Goal: Task Accomplishment & Management: Use online tool/utility

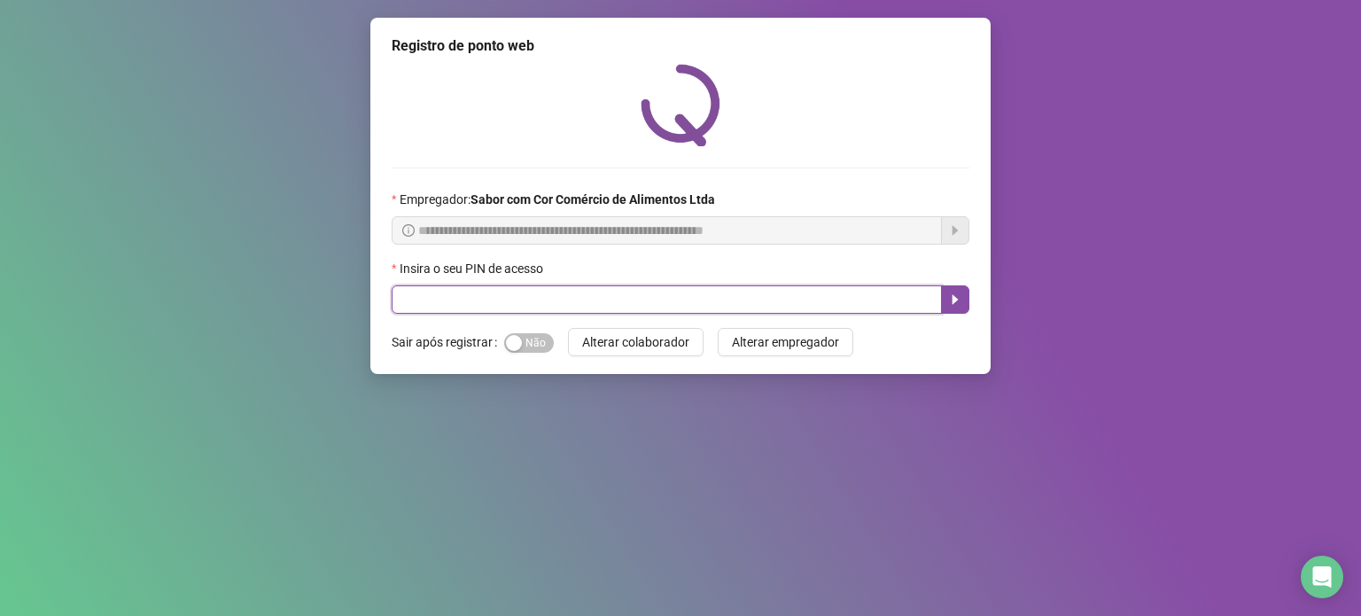
click at [588, 295] on input "text" at bounding box center [667, 299] width 550 height 28
type input "*****"
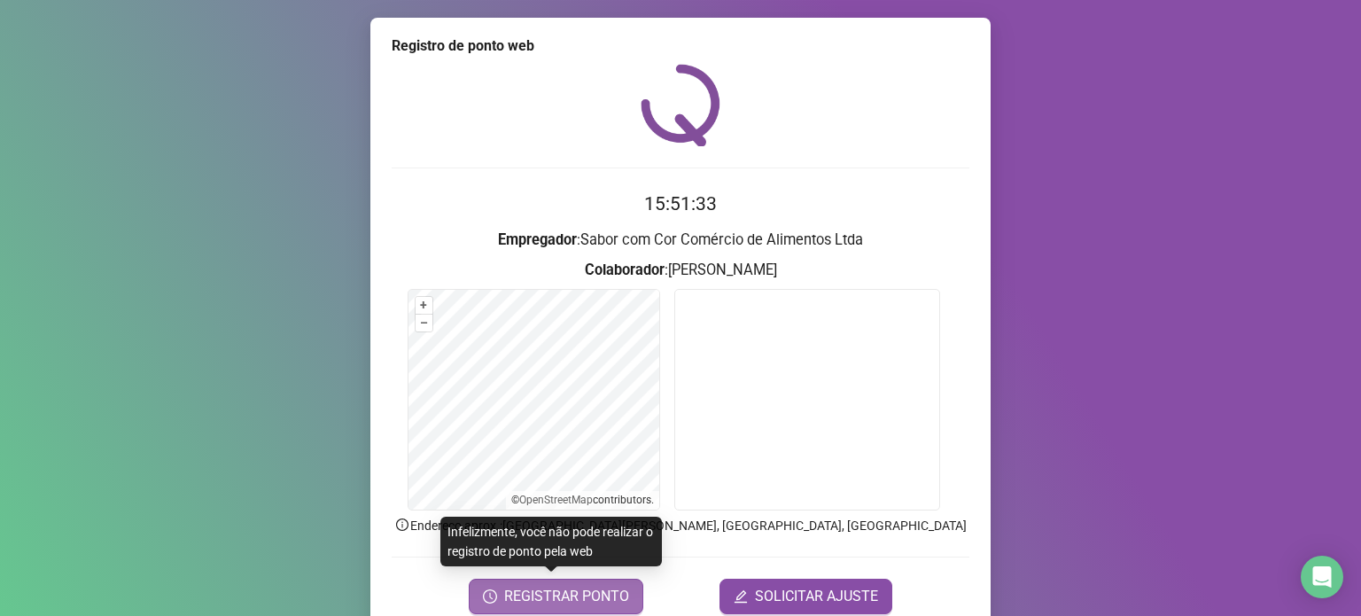
click at [583, 596] on span "REGISTRAR PONTO" at bounding box center [566, 596] width 125 height 21
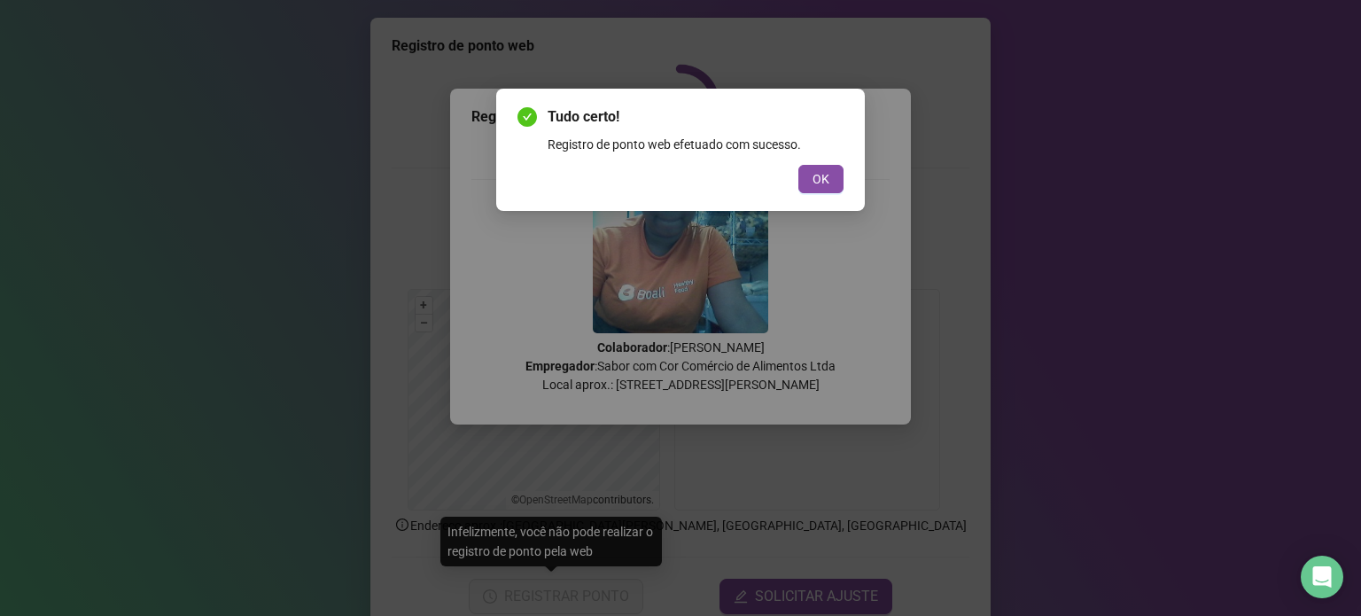
click at [798, 165] on button "OK" at bounding box center [820, 179] width 45 height 28
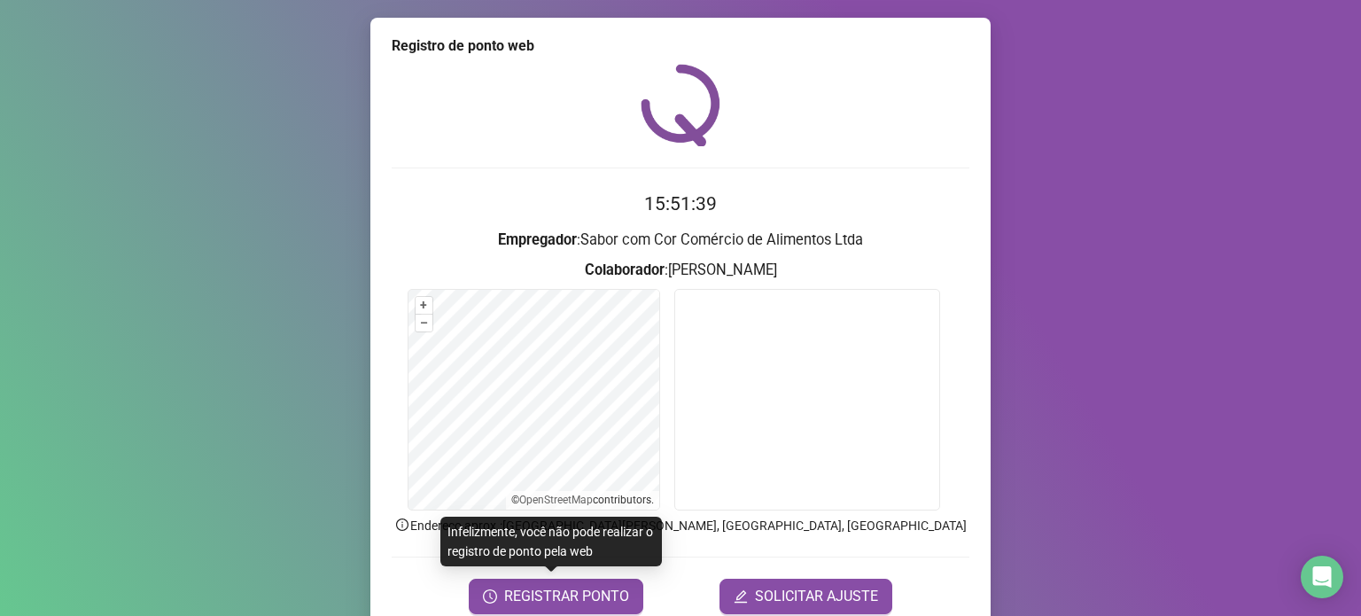
scroll to position [74, 0]
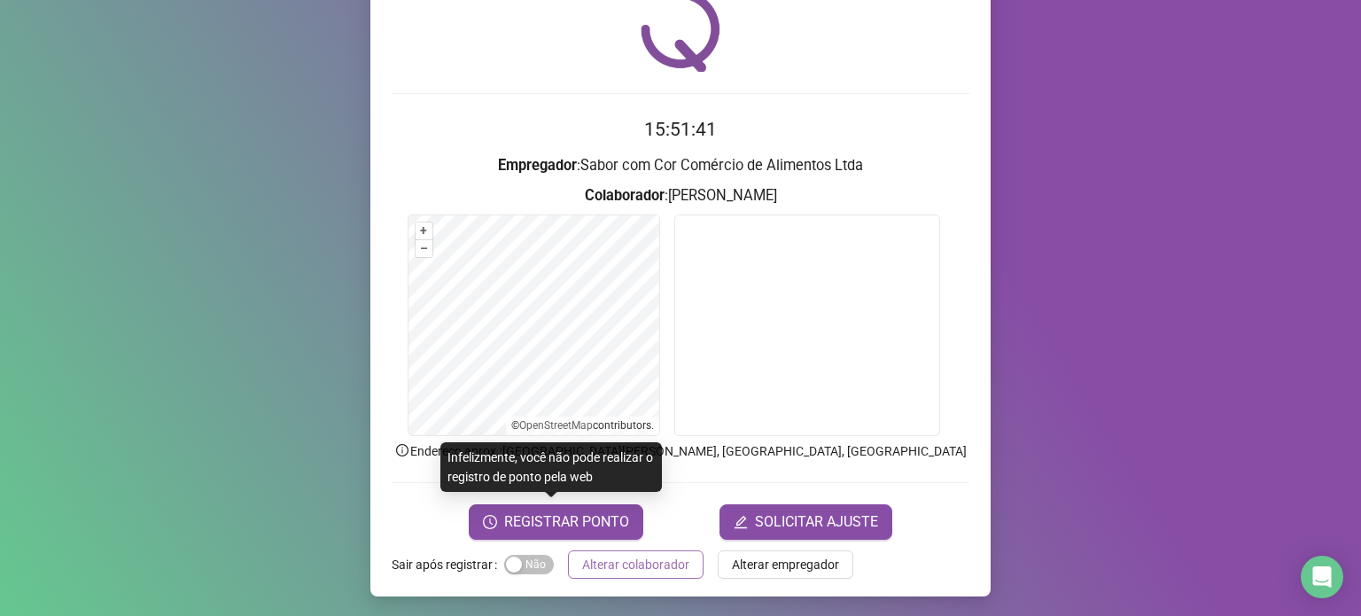
click at [620, 557] on span "Alterar colaborador" at bounding box center [635, 564] width 107 height 19
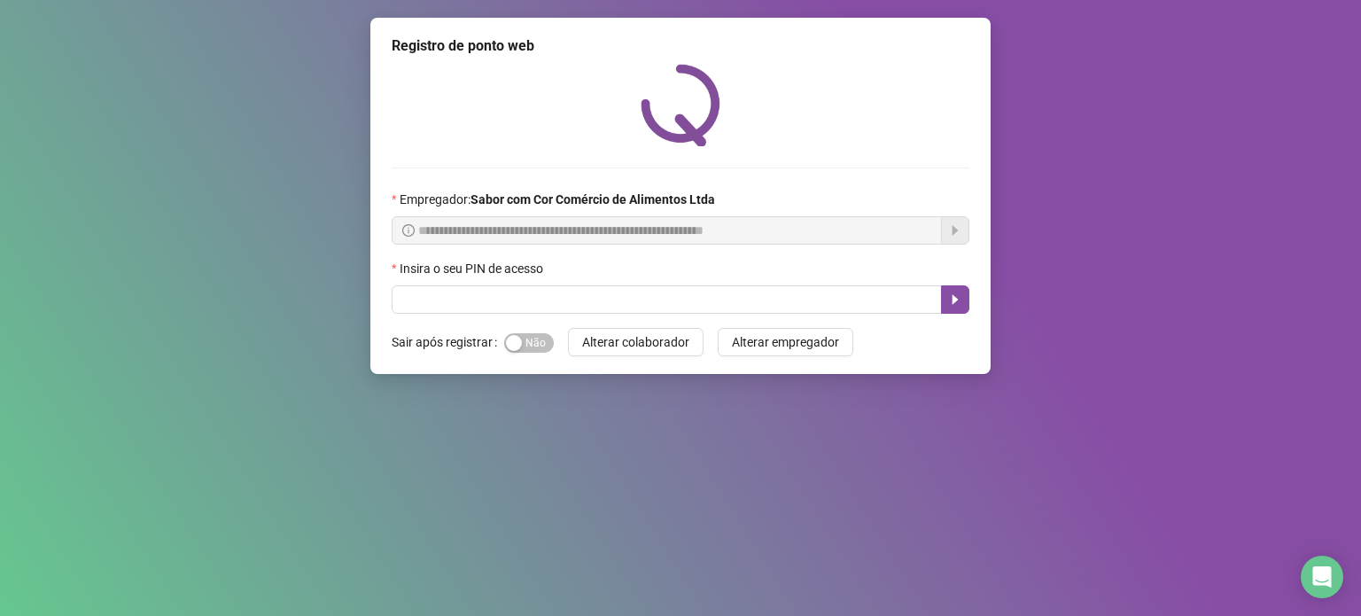
scroll to position [0, 0]
click at [521, 339] on button "Sim Não" at bounding box center [529, 342] width 50 height 19
click at [524, 301] on input "text" at bounding box center [667, 299] width 550 height 28
type input "*****"
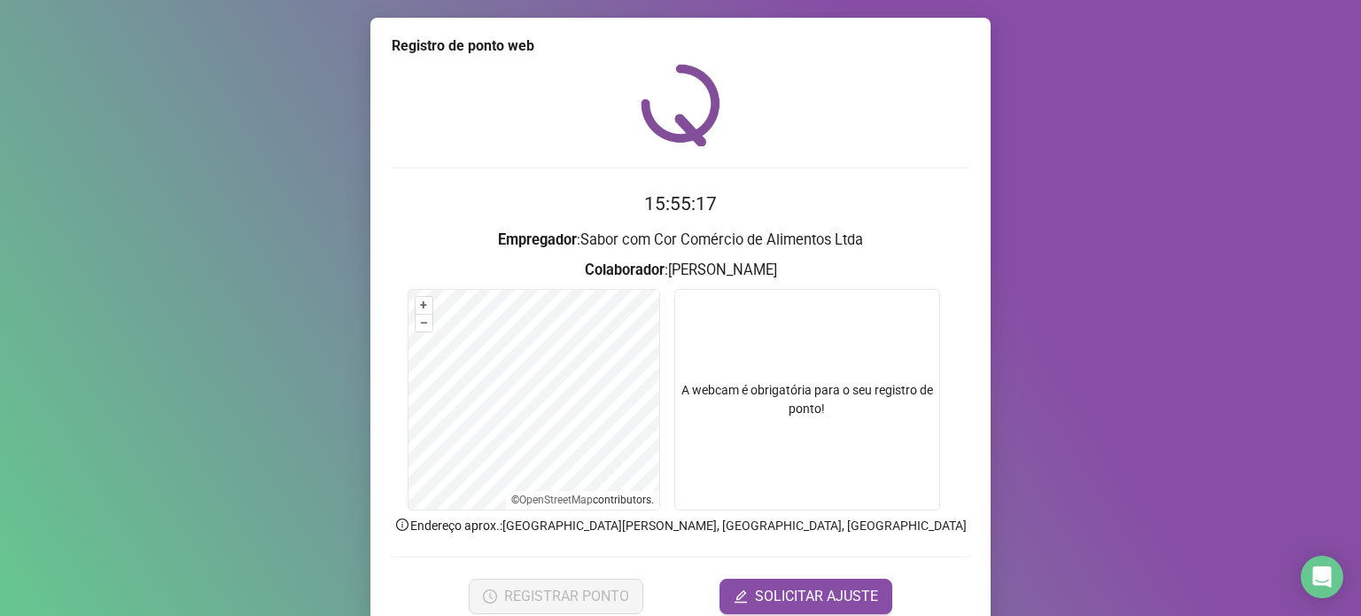
scroll to position [74, 0]
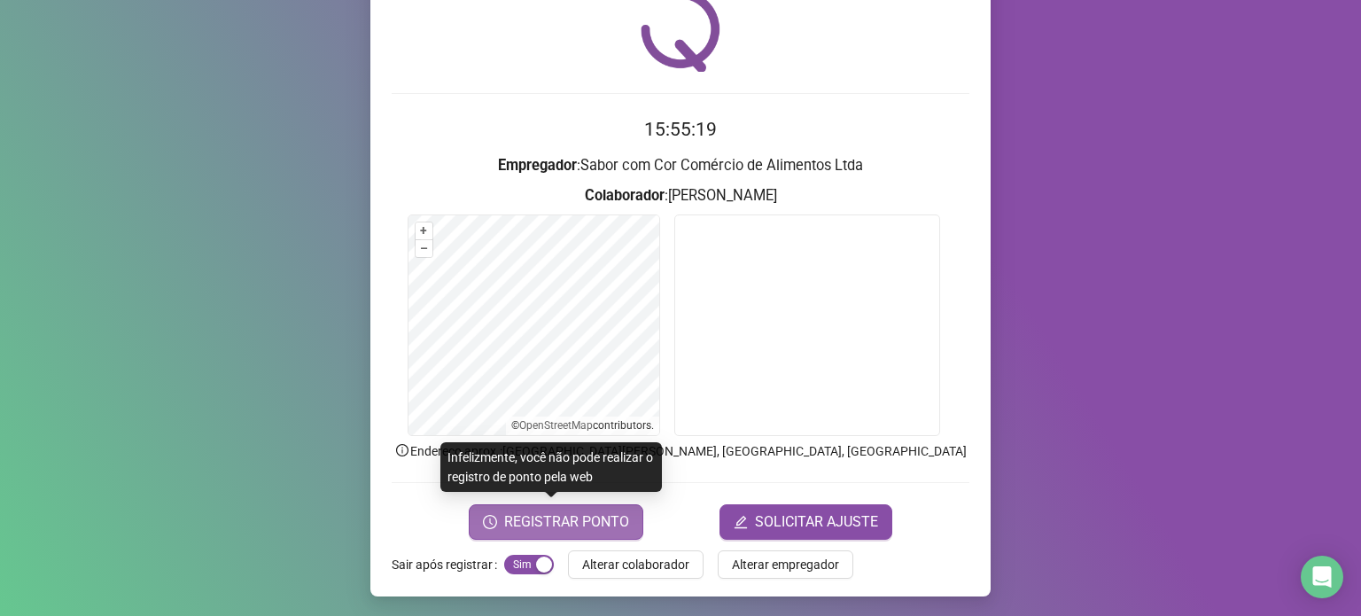
click at [558, 517] on span "REGISTRAR PONTO" at bounding box center [566, 521] width 125 height 21
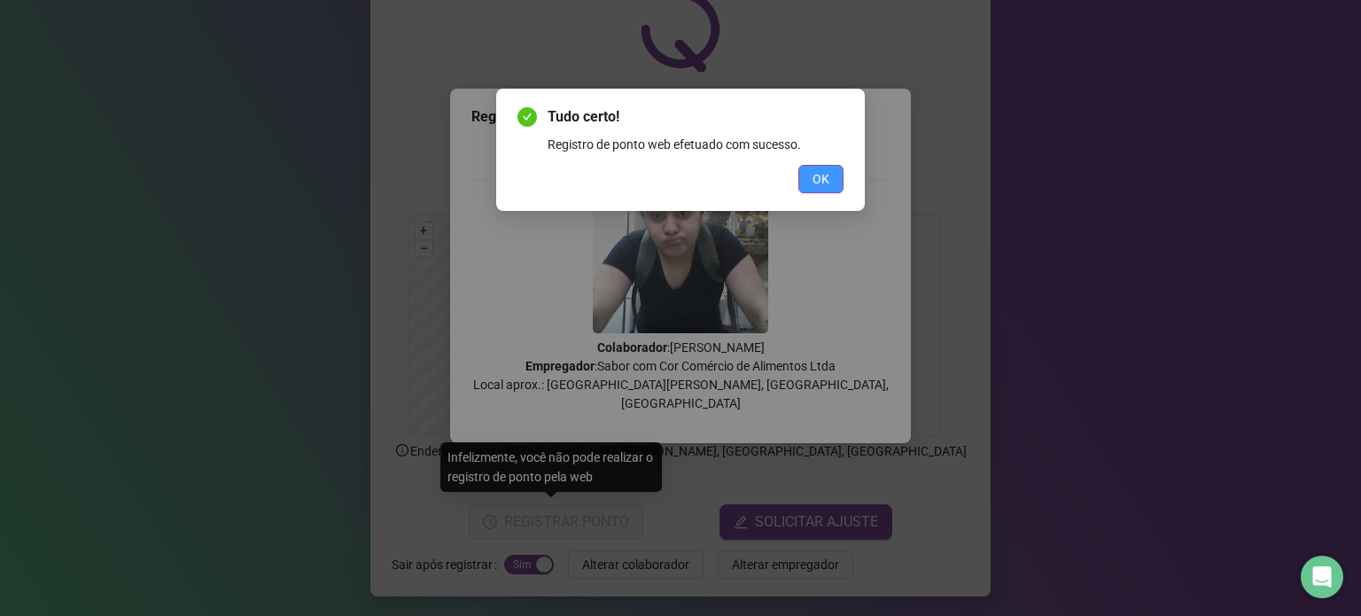
click at [830, 177] on button "OK" at bounding box center [820, 179] width 45 height 28
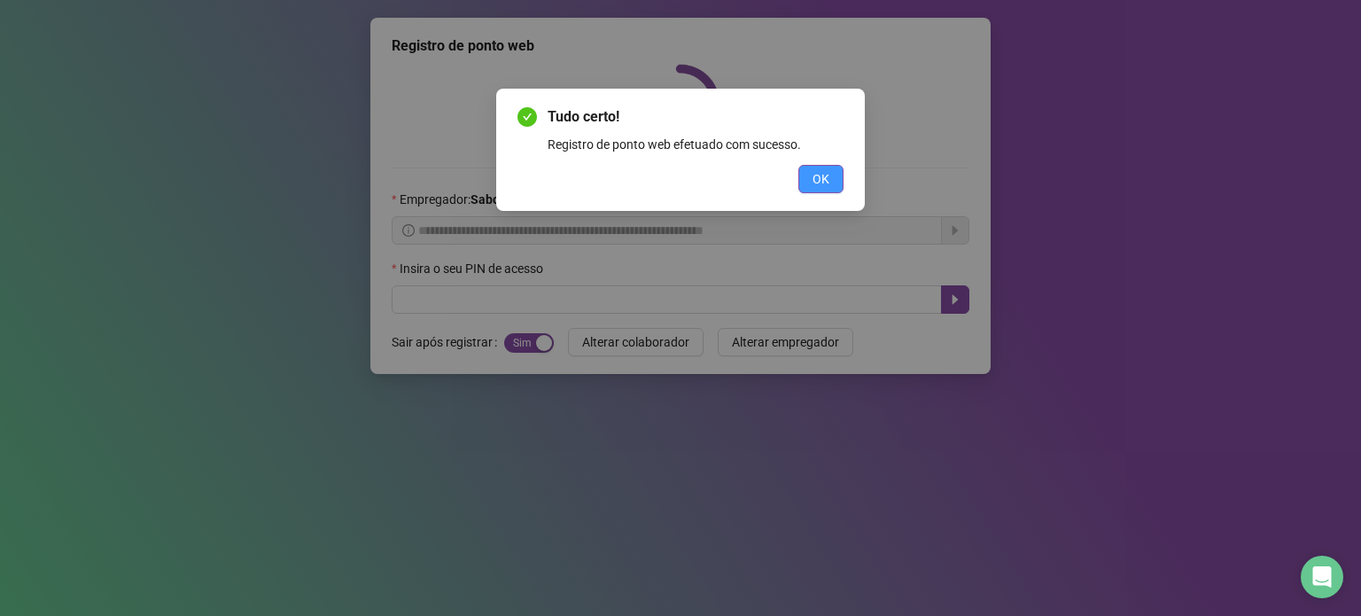
scroll to position [0, 0]
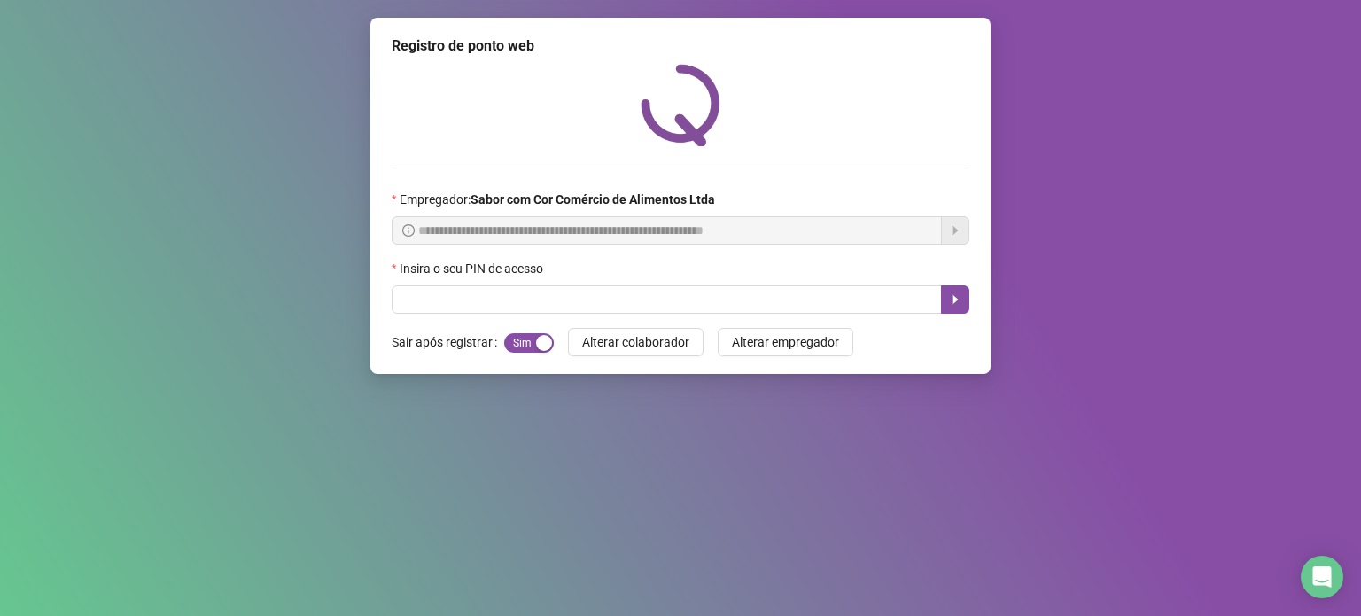
drag, startPoint x: 833, startPoint y: 181, endPoint x: 496, endPoint y: 522, distance: 479.4
drag, startPoint x: 496, startPoint y: 522, endPoint x: 685, endPoint y: 407, distance: 221.1
click at [1243, 330] on div "**********" at bounding box center [680, 308] width 1361 height 616
click at [549, 306] on input "text" at bounding box center [667, 299] width 550 height 28
type input "*****"
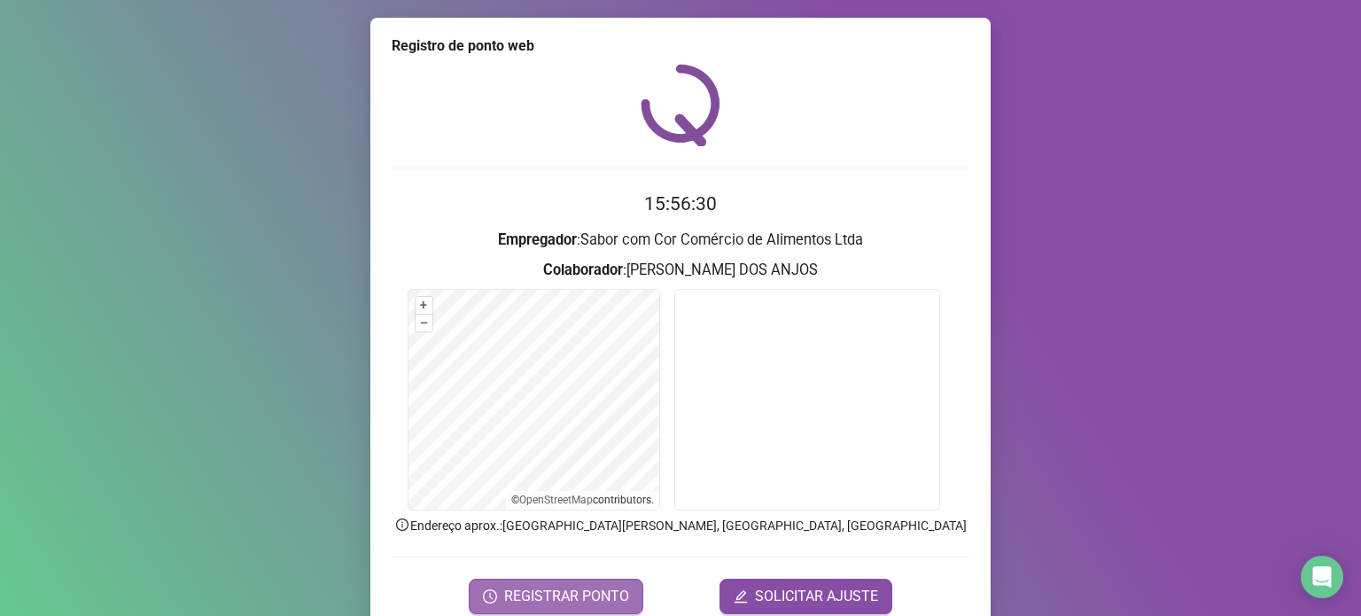
click at [617, 601] on span "REGISTRAR PONTO" at bounding box center [566, 596] width 125 height 21
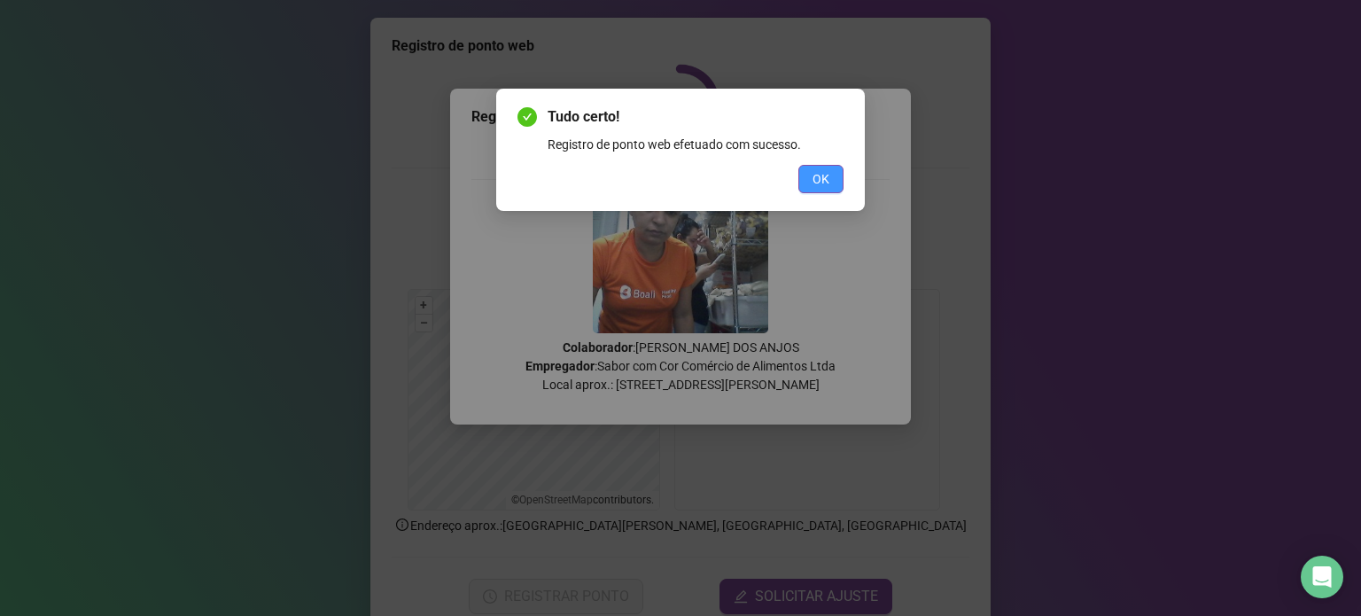
click at [808, 173] on button "OK" at bounding box center [820, 179] width 45 height 28
